Goal: Information Seeking & Learning: Learn about a topic

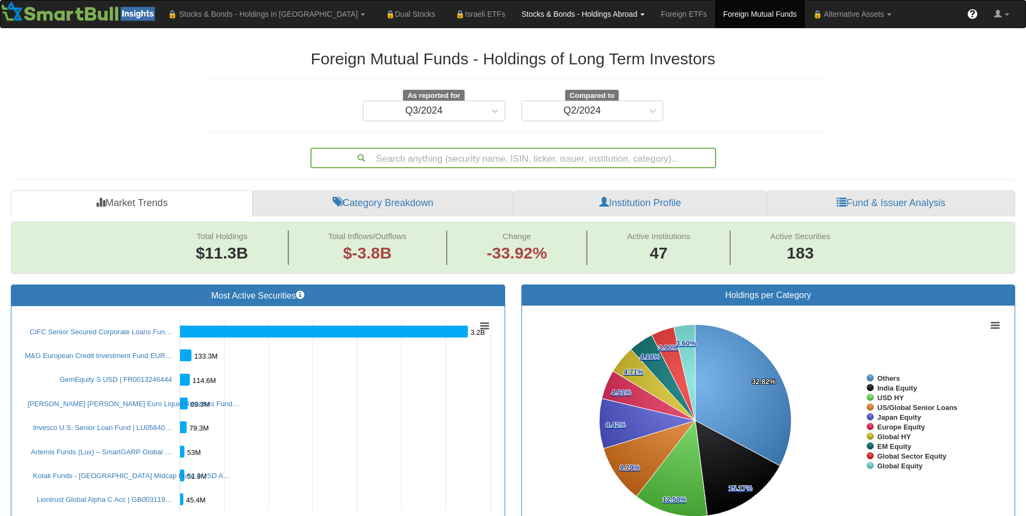
click at [513, 21] on link "Stocks & Bonds - Holdings Abroad" at bounding box center [583, 14] width 140 height 27
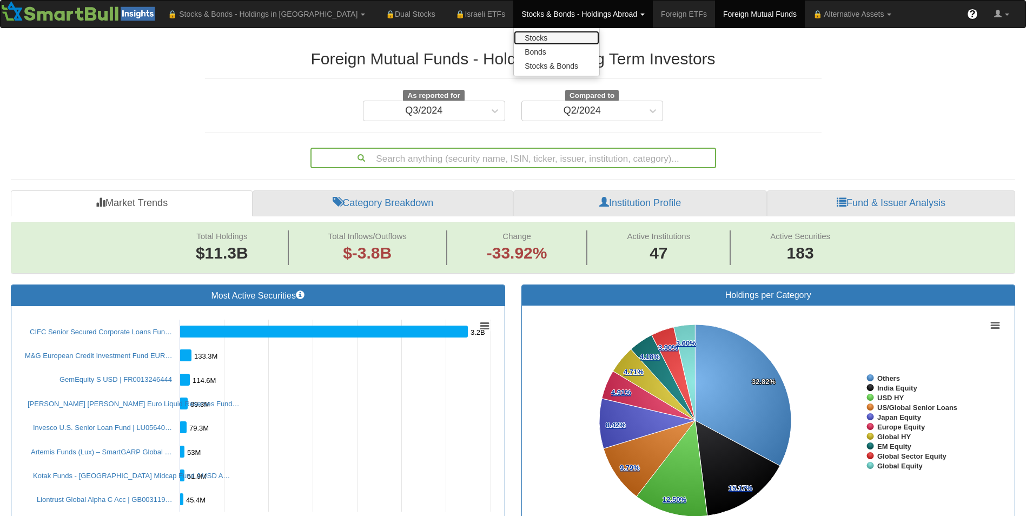
click at [514, 42] on link "Stocks" at bounding box center [556, 38] width 85 height 14
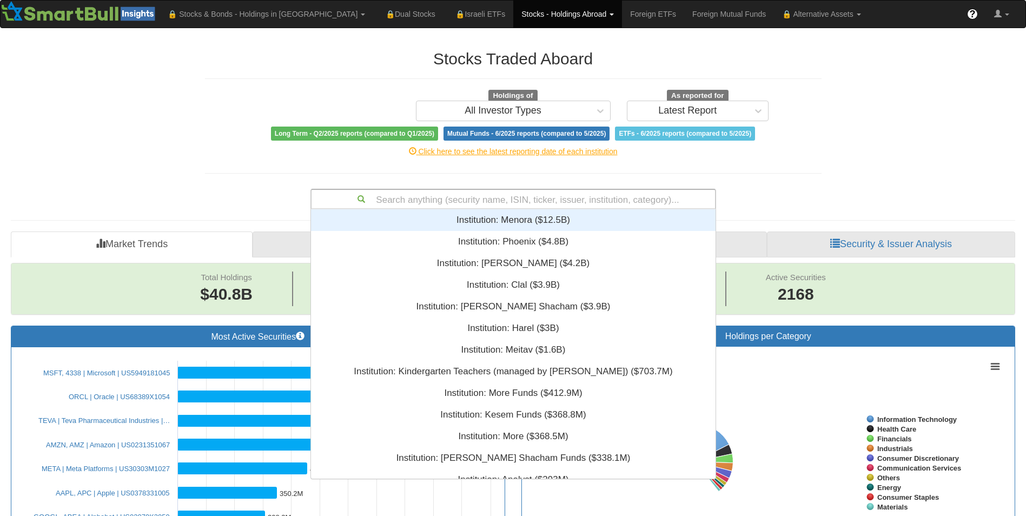
click at [410, 192] on div "Search anything (security name, ISIN, ticker, issuer, institution, category)..." at bounding box center [512, 199] width 403 height 18
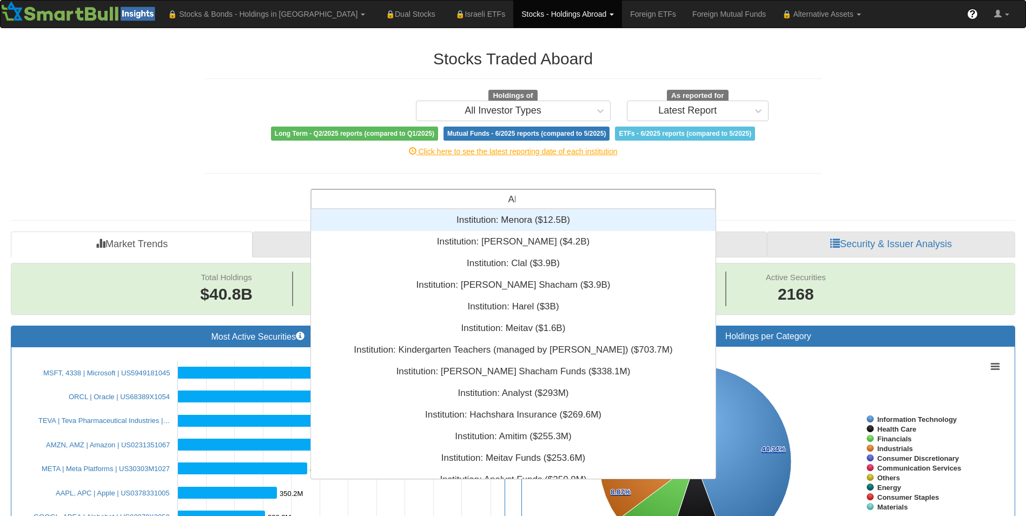
scroll to position [35, 396]
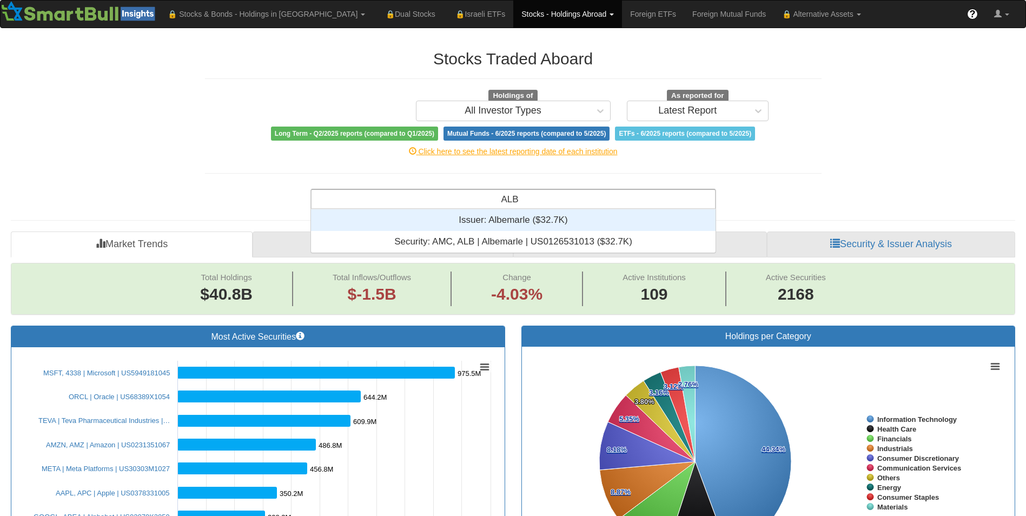
type input "ALB"
click at [481, 214] on div "Issuer: ‎Albemarle ‎($32.7K)‏" at bounding box center [513, 220] width 405 height 22
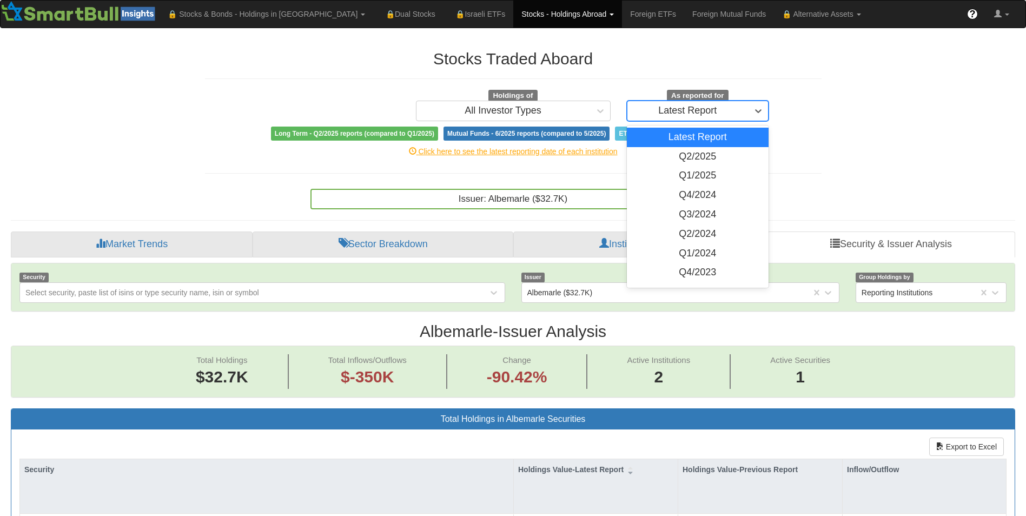
click at [705, 114] on div "Latest Report" at bounding box center [687, 110] width 58 height 11
click at [720, 156] on div "Q2/2025" at bounding box center [698, 156] width 142 height 19
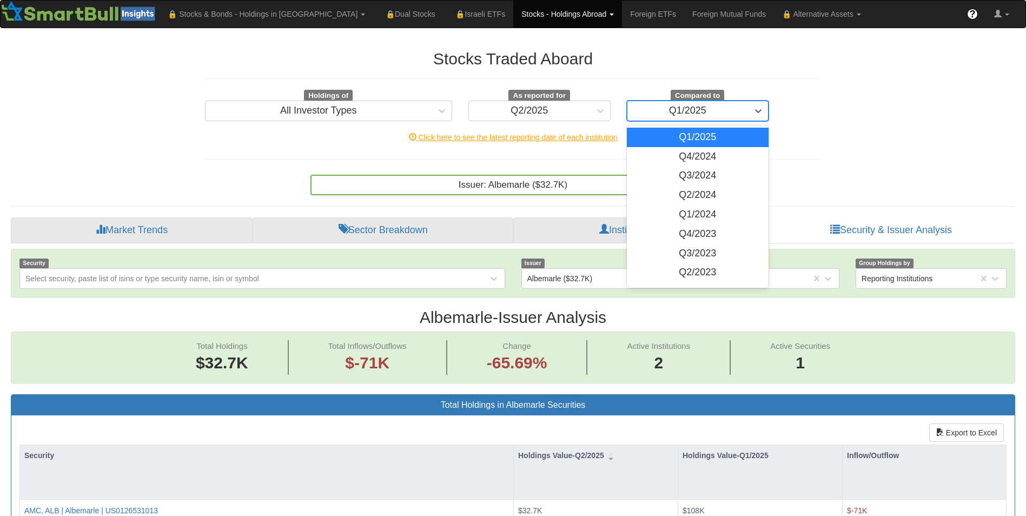
click at [722, 114] on div "Q1/2025" at bounding box center [687, 110] width 121 height 17
click at [711, 155] on div "Q4/2024" at bounding box center [698, 156] width 142 height 19
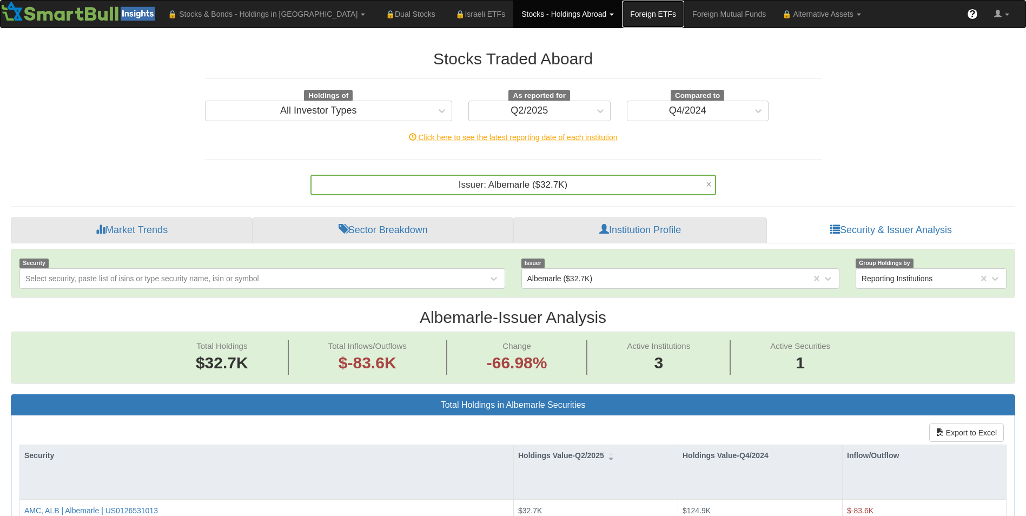
click at [622, 16] on link "Foreign ETFs" at bounding box center [653, 14] width 62 height 27
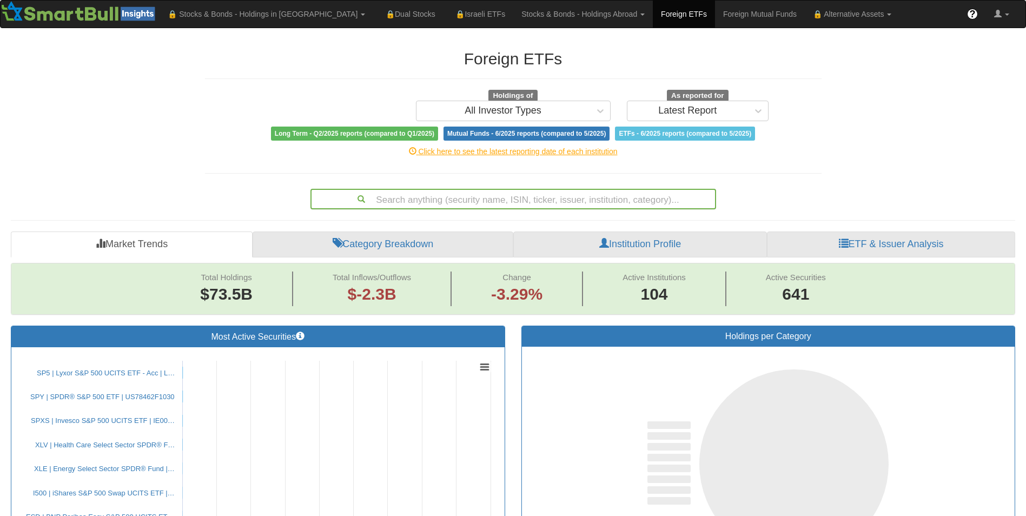
click at [473, 194] on div "Search anything (security name, ISIN, ticker, issuer, institution, category)..." at bounding box center [512, 199] width 403 height 18
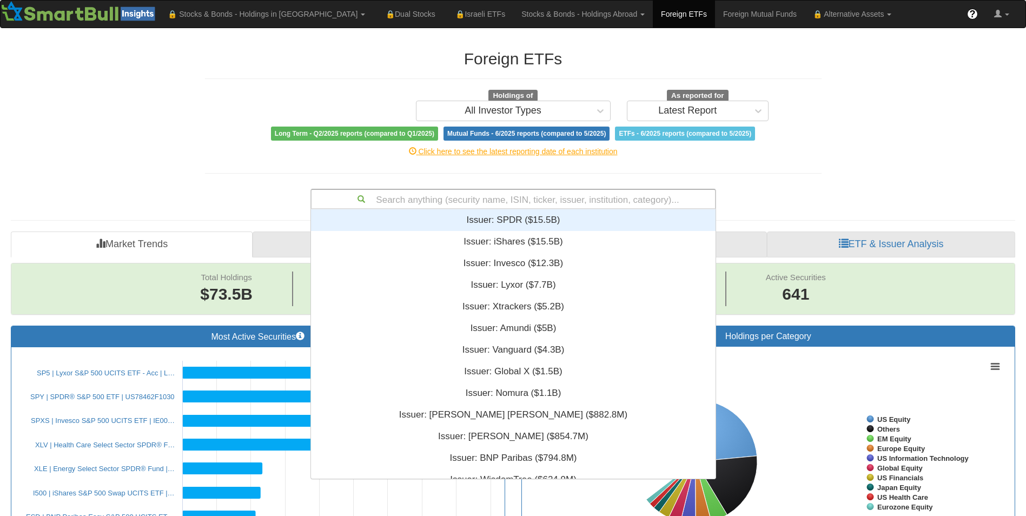
scroll to position [261, 396]
click at [472, 197] on div "Search anything (security name, ISIN, ticker, issuer, institution, category)..." at bounding box center [512, 199] width 403 height 18
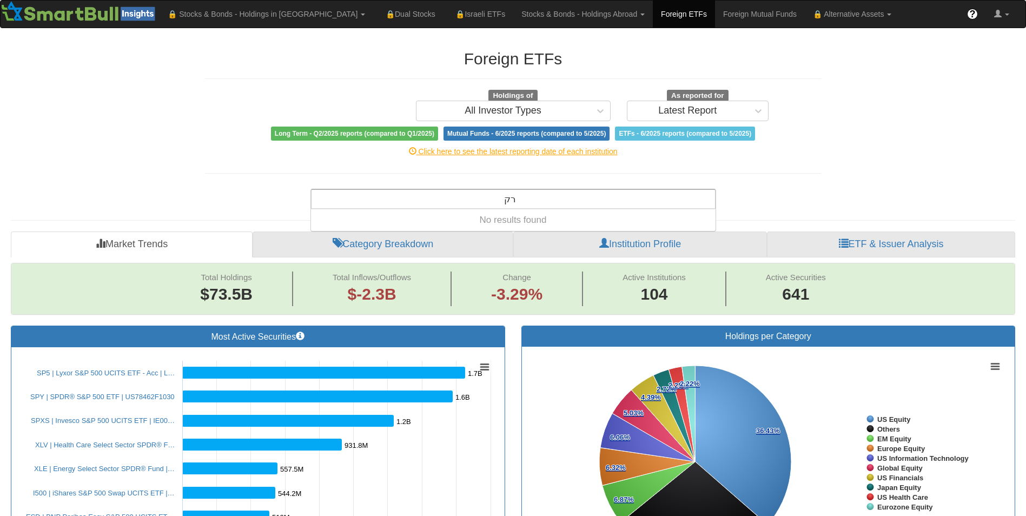
type input "ר"
type input "r"
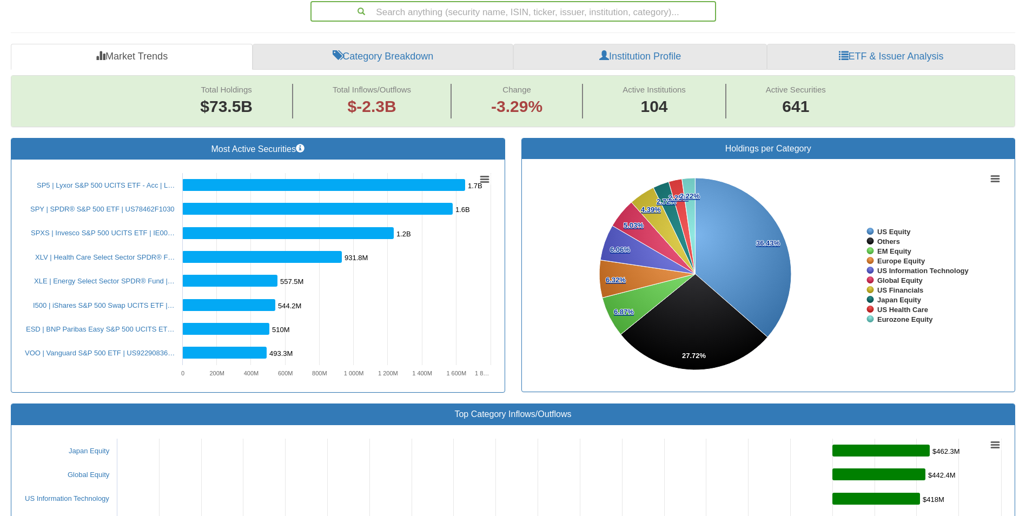
scroll to position [0, 0]
